Goal: Task Accomplishment & Management: Use online tool/utility

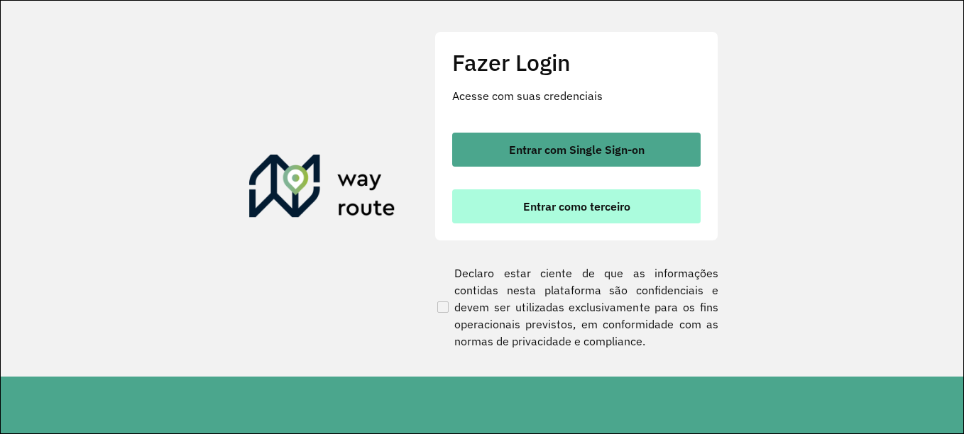
click at [479, 199] on button "Entrar como terceiro" at bounding box center [576, 207] width 248 height 34
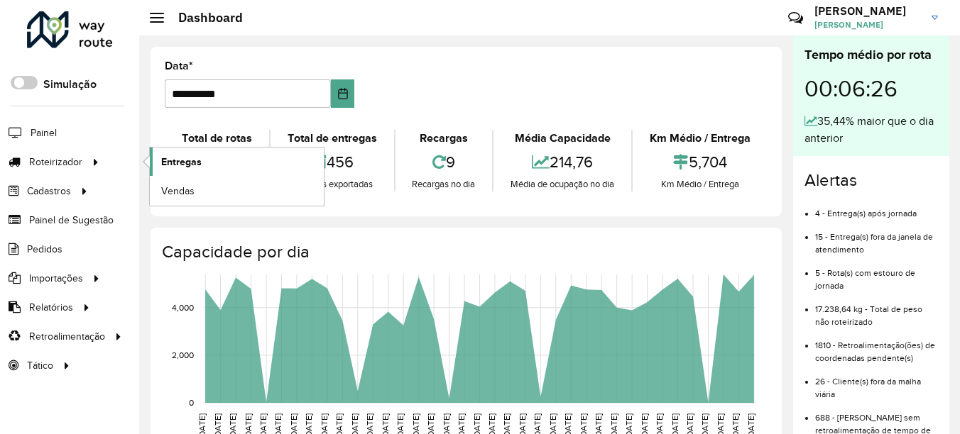
click at [229, 165] on link "Entregas" at bounding box center [237, 162] width 174 height 28
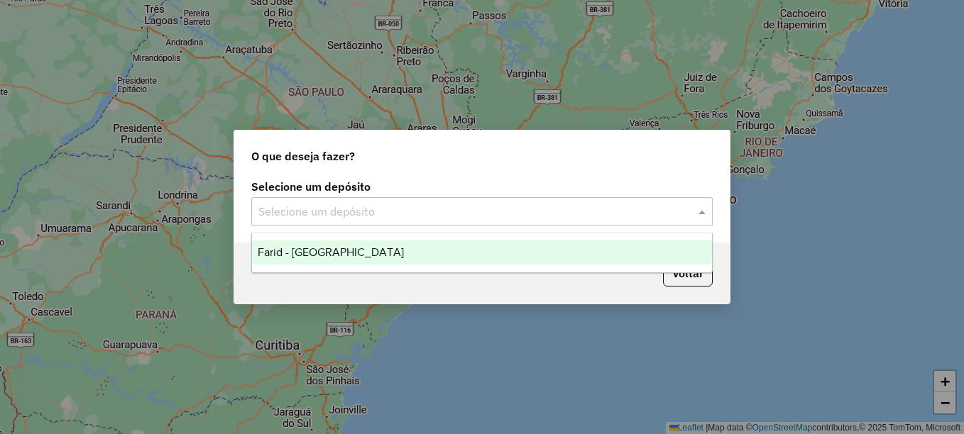
click at [651, 206] on input "text" at bounding box center [467, 212] width 419 height 17
click at [500, 262] on div "Farid - [GEOGRAPHIC_DATA]" at bounding box center [482, 253] width 460 height 24
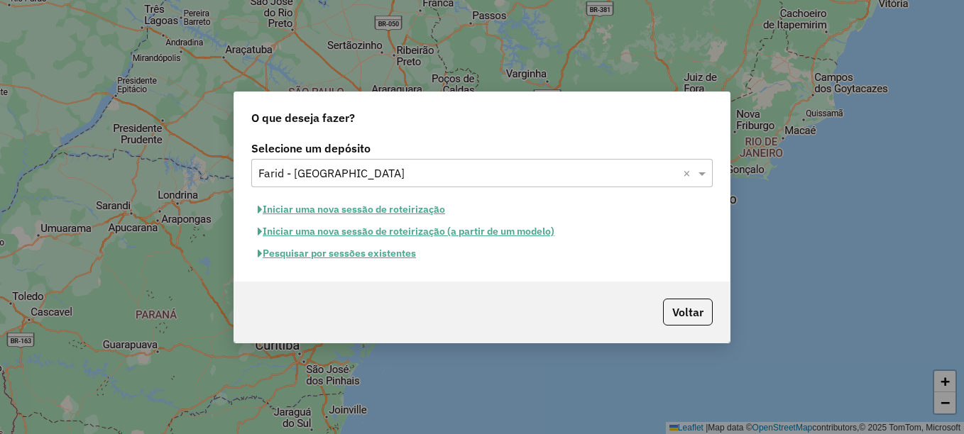
click at [361, 257] on button "Pesquisar por sessões existentes" at bounding box center [336, 254] width 171 height 22
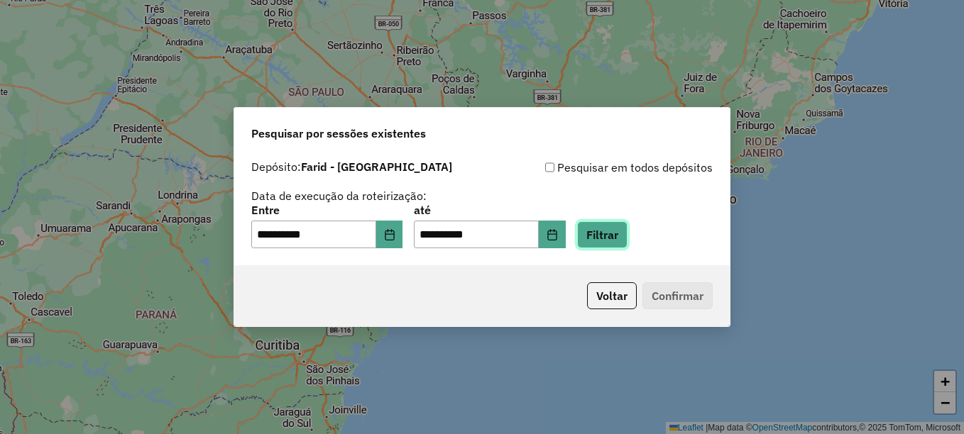
click at [625, 234] on button "Filtrar" at bounding box center [602, 235] width 50 height 27
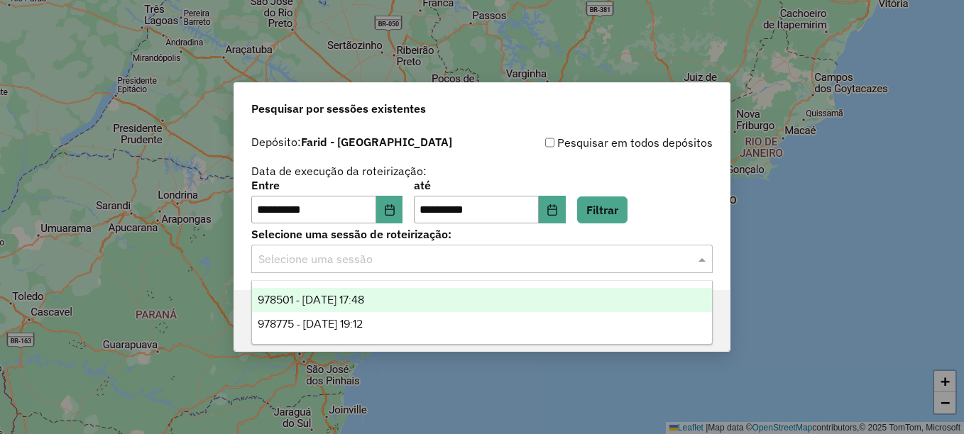
click at [582, 264] on input "text" at bounding box center [467, 259] width 419 height 17
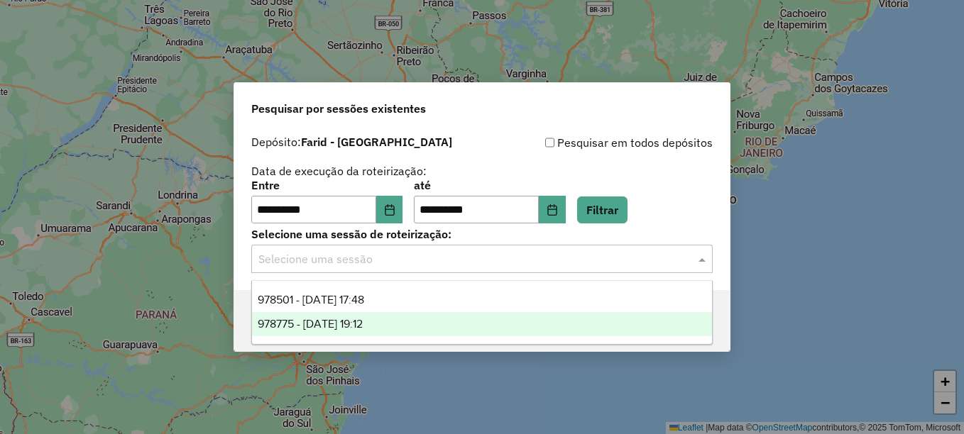
click at [355, 319] on span "978775 - [DATE] 19:12" at bounding box center [310, 324] width 105 height 12
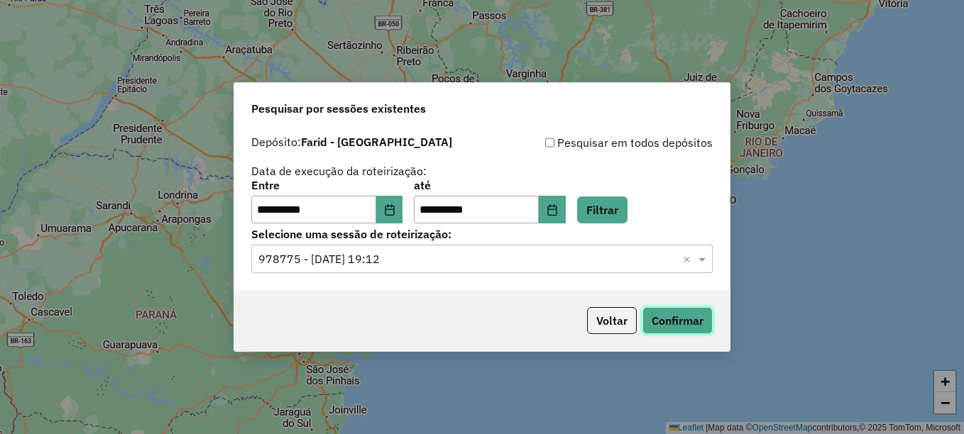
click at [652, 315] on button "Confirmar" at bounding box center [678, 320] width 70 height 27
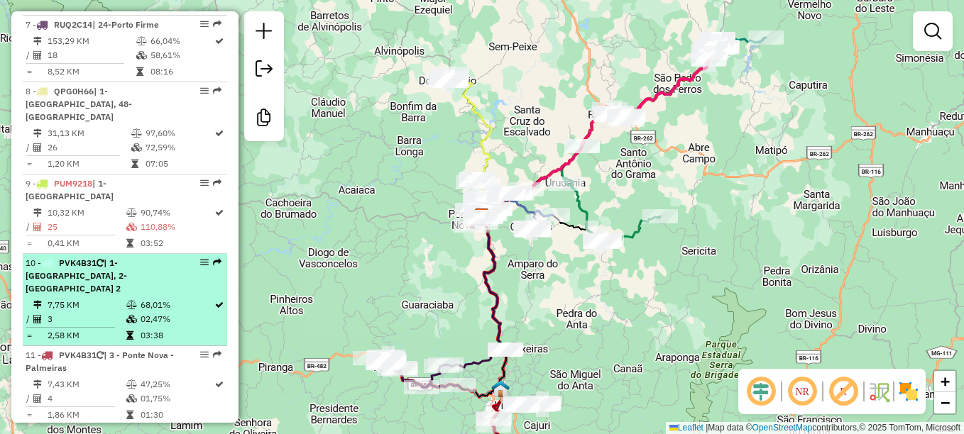
scroll to position [1065, 0]
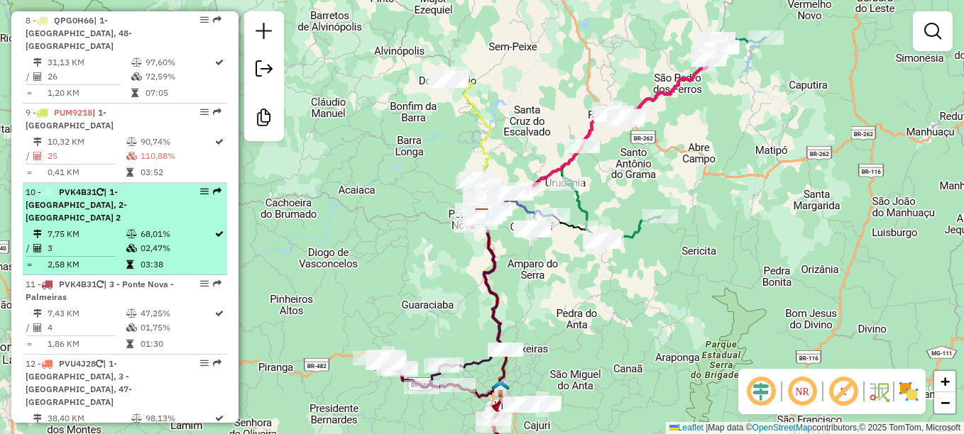
click at [130, 188] on li "10 - PVK4B31 | 1-Ponte Nova Centro, 2-Ponte Nova 2 7,75 KM 68,01% / 3 02,47% = …" at bounding box center [125, 229] width 204 height 92
select select "**********"
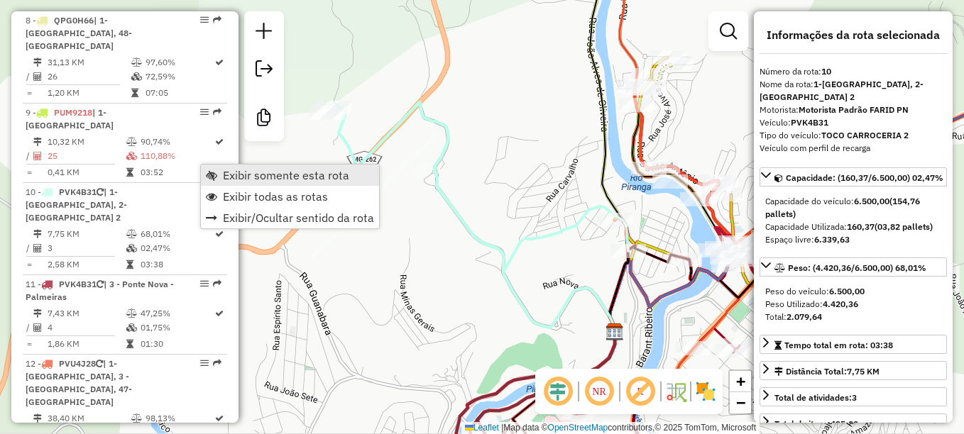
click at [220, 180] on link "Exibir somente esta rota" at bounding box center [290, 175] width 178 height 21
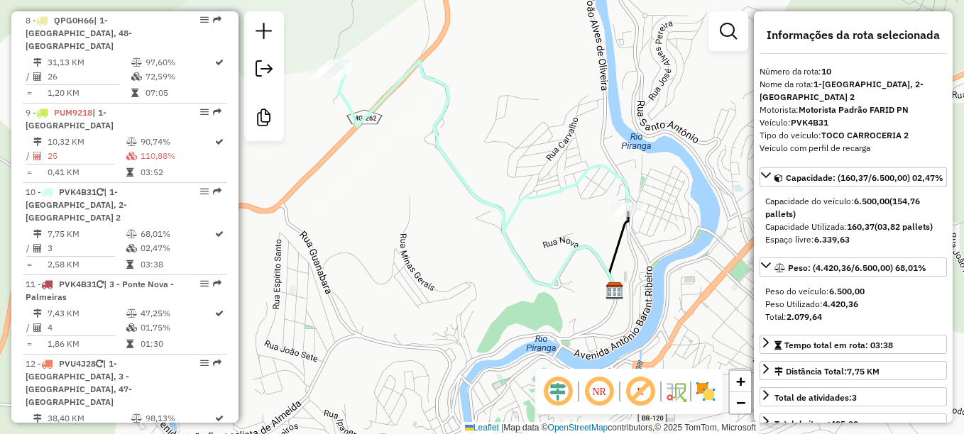
drag, startPoint x: 393, startPoint y: 230, endPoint x: 394, endPoint y: 189, distance: 41.2
click at [394, 189] on div "Janela de atendimento Grade de atendimento Capacidade Transportadoras Veículos …" at bounding box center [482, 217] width 964 height 434
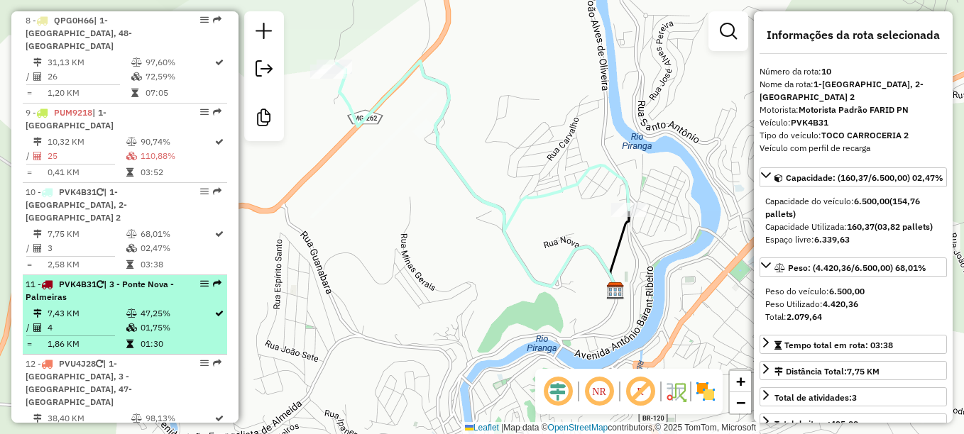
click at [103, 307] on td "7,43 KM" at bounding box center [86, 314] width 79 height 14
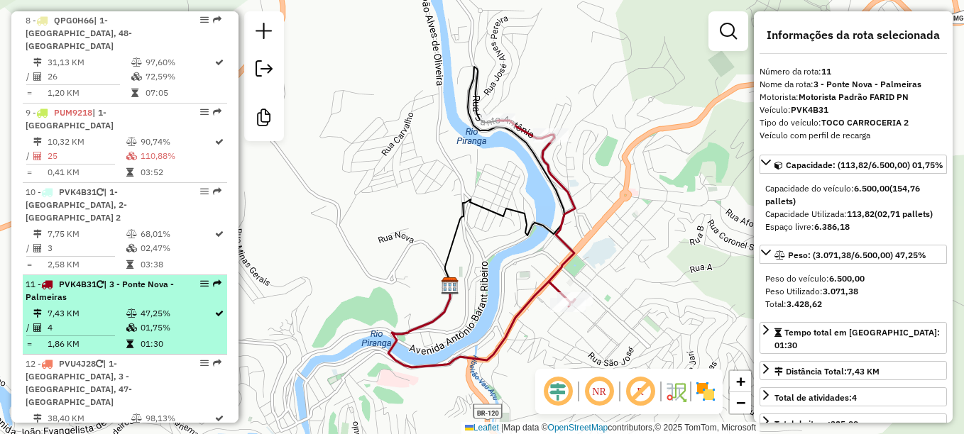
click at [133, 307] on td at bounding box center [133, 314] width 14 height 14
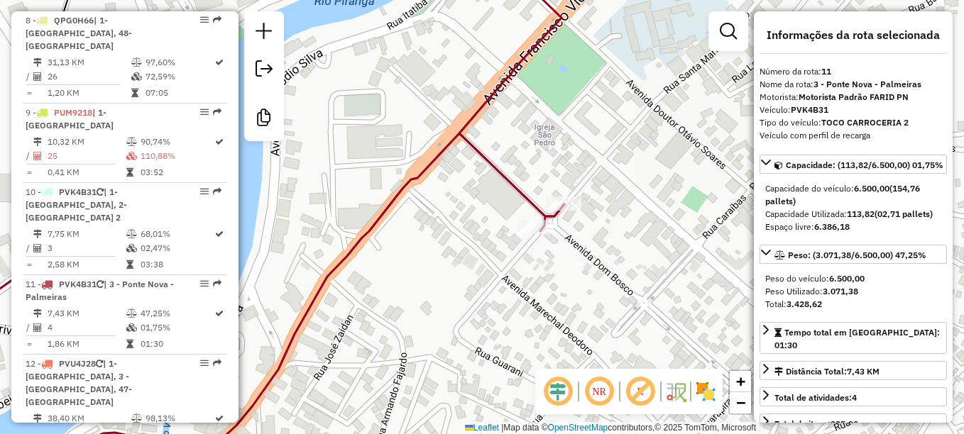
click at [554, 239] on div "Janela de atendimento Grade de atendimento Capacidade Transportadoras Veículos …" at bounding box center [482, 217] width 964 height 434
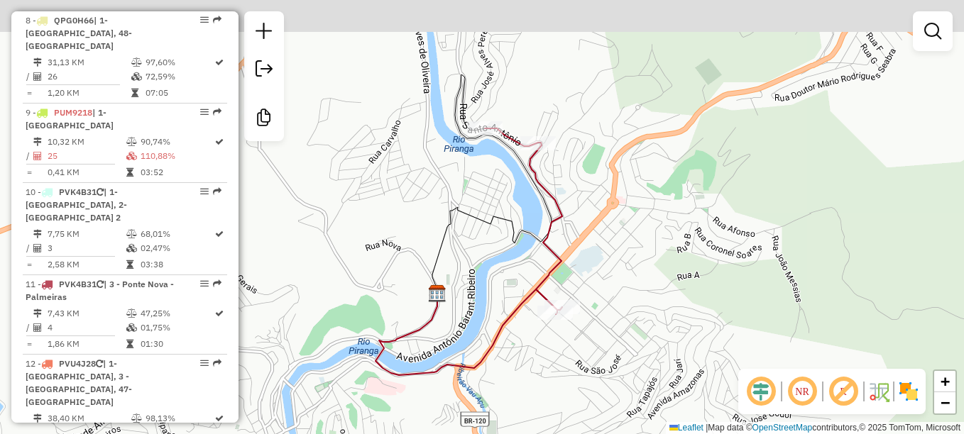
drag, startPoint x: 643, startPoint y: 175, endPoint x: 621, endPoint y: 236, distance: 64.9
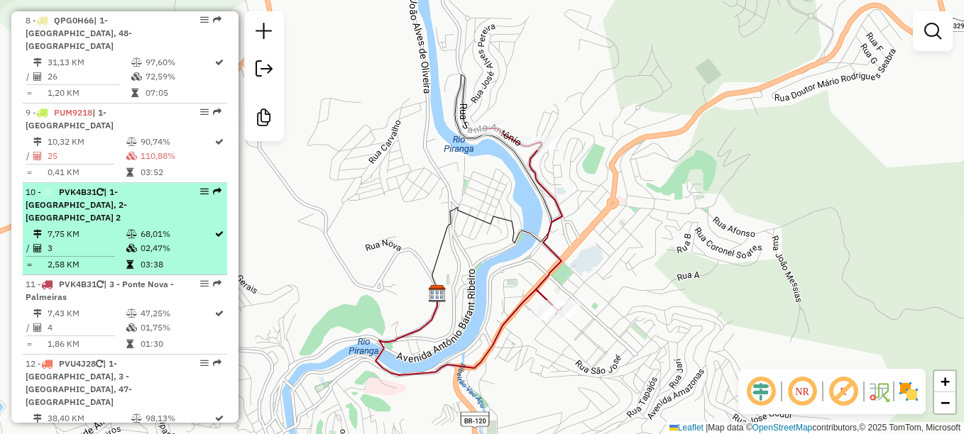
click at [96, 187] on span "| 1-Ponte Nova Centro, 2-Ponte Nova 2" at bounding box center [77, 205] width 102 height 36
select select "**********"
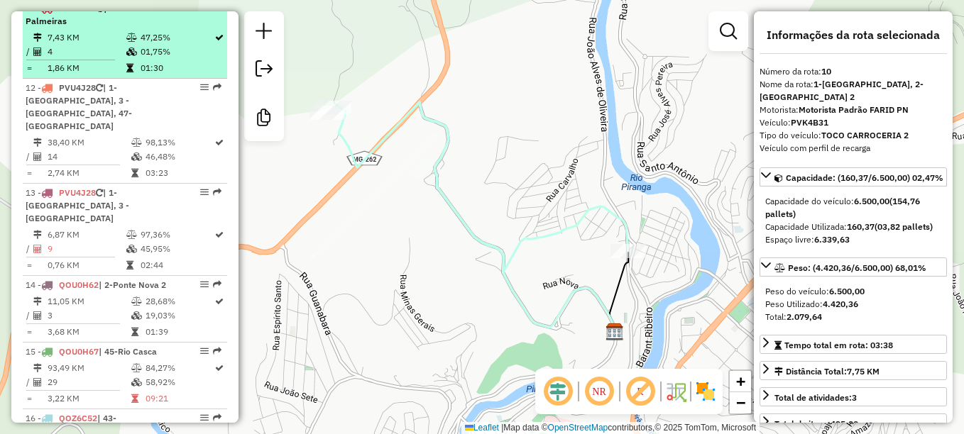
scroll to position [1349, 0]
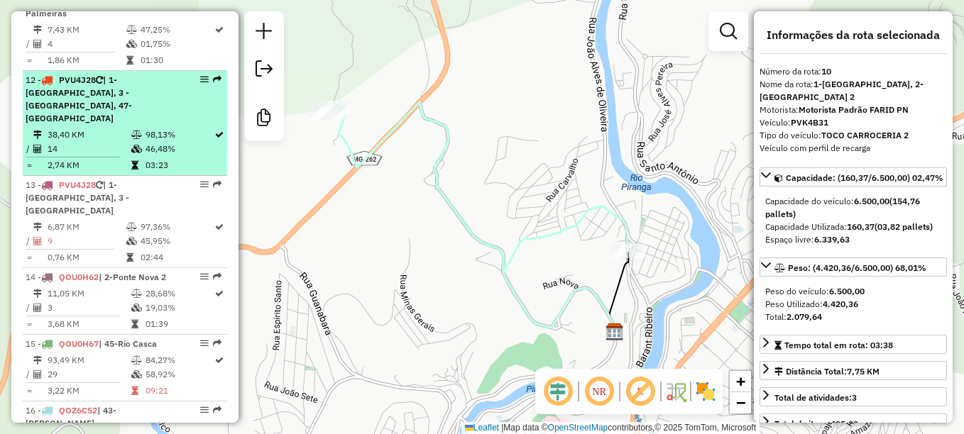
click at [157, 142] on td "46,48%" at bounding box center [179, 149] width 69 height 14
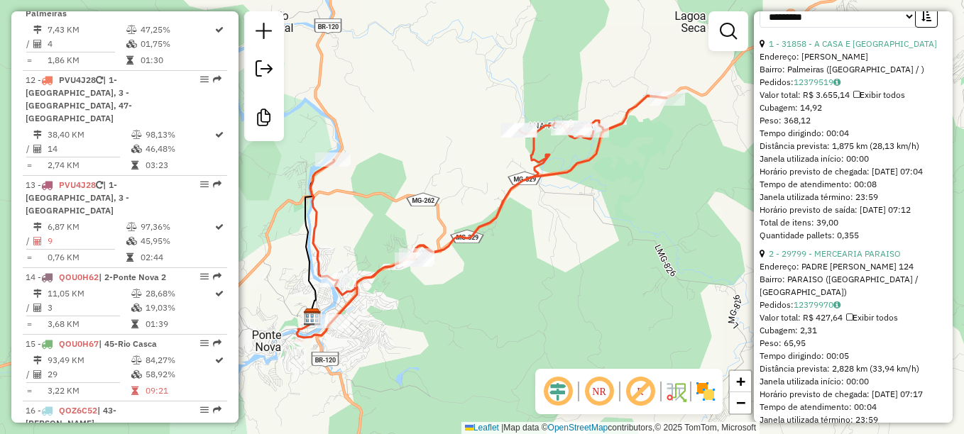
scroll to position [568, 0]
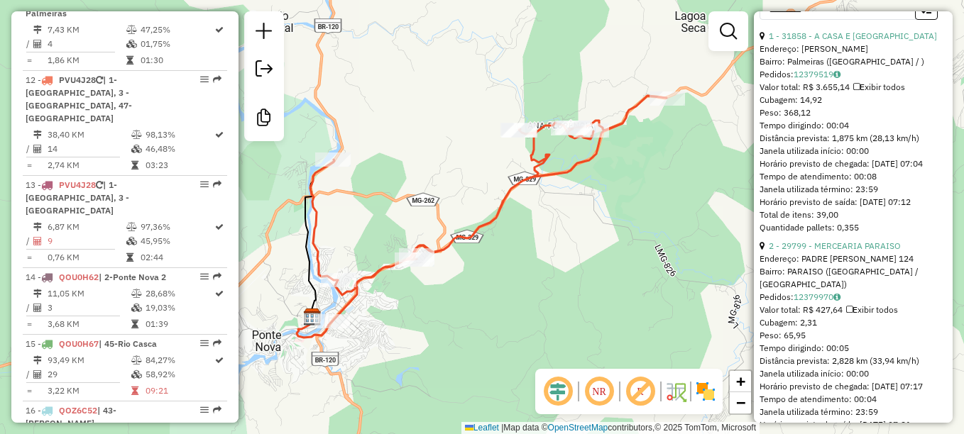
drag, startPoint x: 779, startPoint y: 35, endPoint x: 813, endPoint y: 189, distance: 157.1
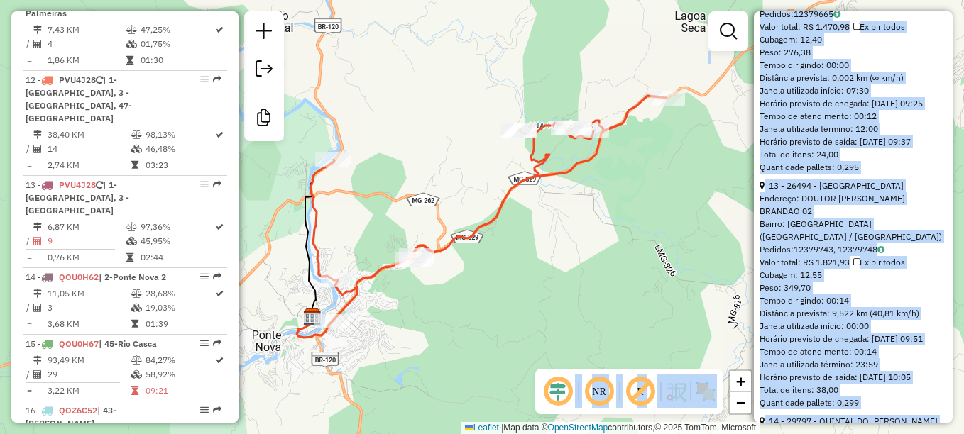
scroll to position [3404, 0]
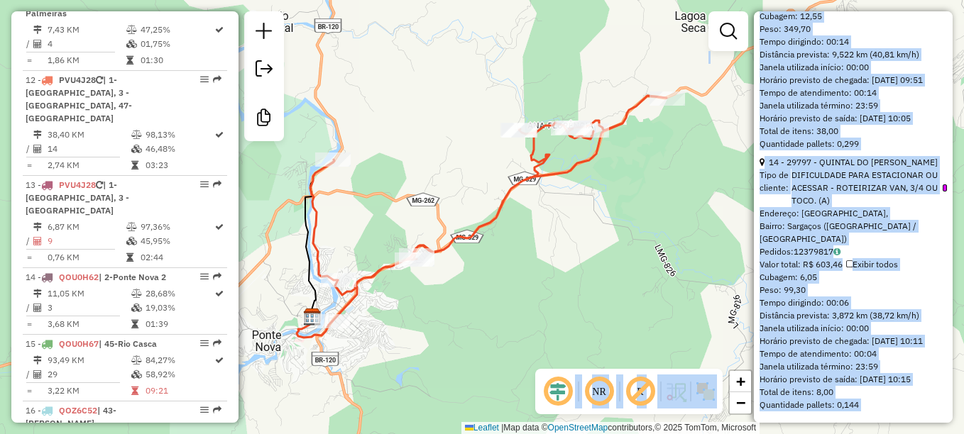
drag, startPoint x: 765, startPoint y: 48, endPoint x: 864, endPoint y: 414, distance: 378.9
copy ul "1 - 31858 - A CASA E SUA Endereço: FRANCISCO VIEIRA MARTINS Bairro: Palmeiras (…"
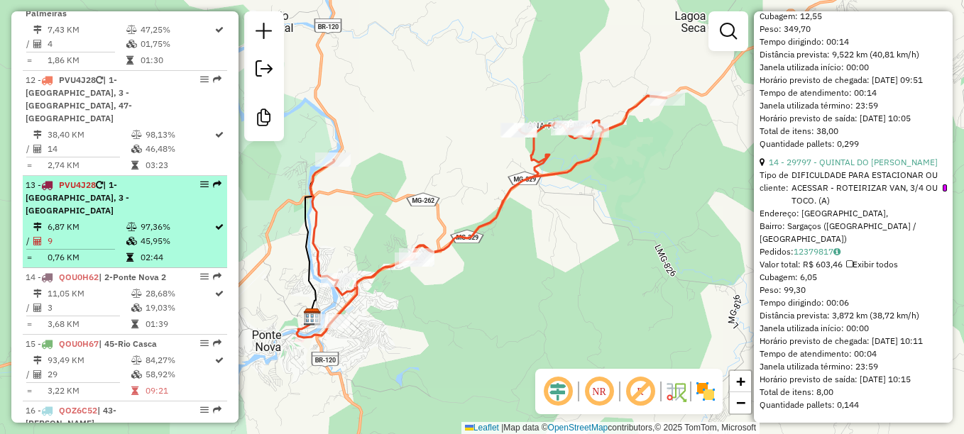
click at [129, 180] on span "| 1-Ponte Nova Centro, 3 - Ponte Nova - Palmeiras" at bounding box center [78, 198] width 104 height 36
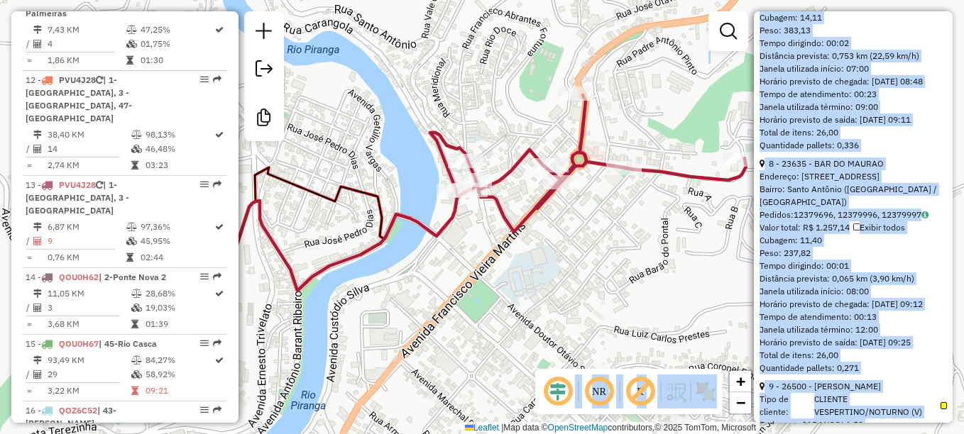
scroll to position [2314, 0]
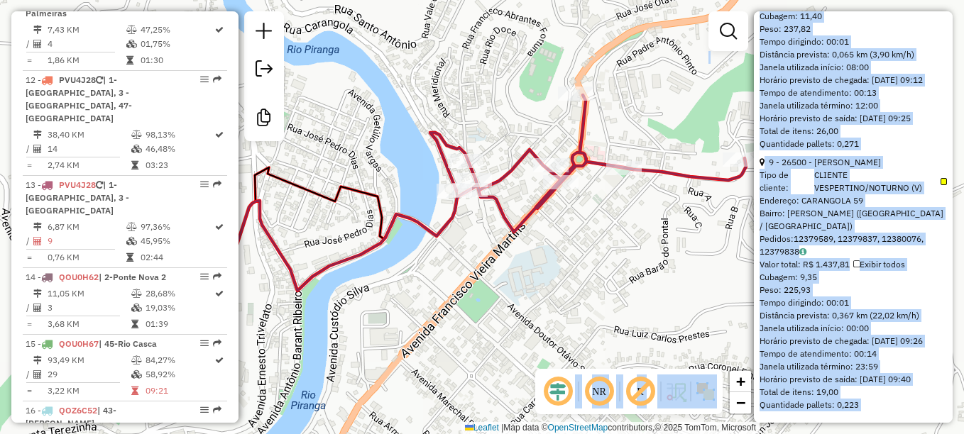
drag, startPoint x: 763, startPoint y: 147, endPoint x: 868, endPoint y: 419, distance: 291.3
click at [868, 419] on div "**********" at bounding box center [853, 217] width 199 height 412
copy ul "1 - 24200 - BAR DO BOI Endereço: SANTO ANTONIO 2 194 Bairro: SANTO ANTONIO I (P…"
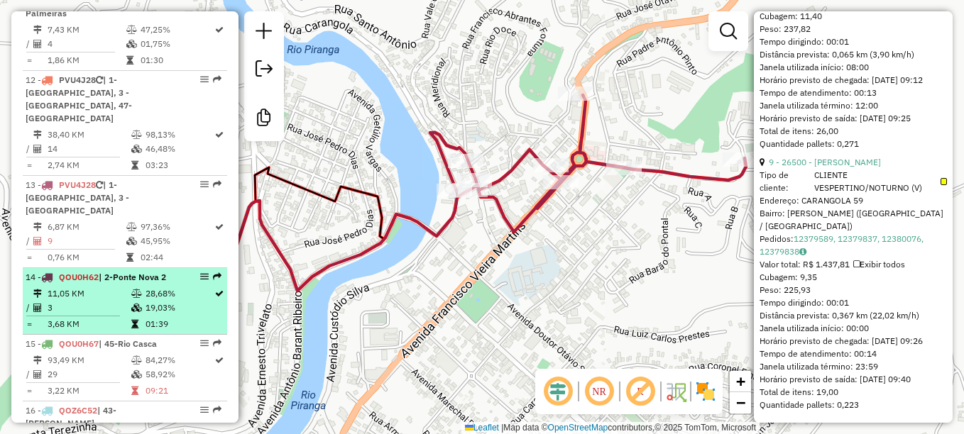
click at [126, 287] on td "11,05 KM" at bounding box center [89, 294] width 84 height 14
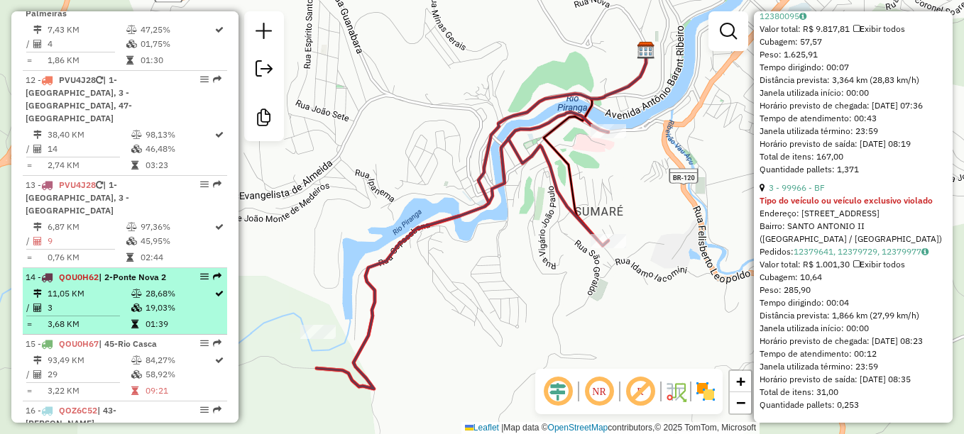
click at [158, 268] on li "14 - QOU0H62 | 2-Ponte Nova 2 11,05 KM 28,68% / 3 19,03% = 3,68 KM 01:39" at bounding box center [125, 301] width 204 height 67
